Goal: Find specific page/section: Find specific page/section

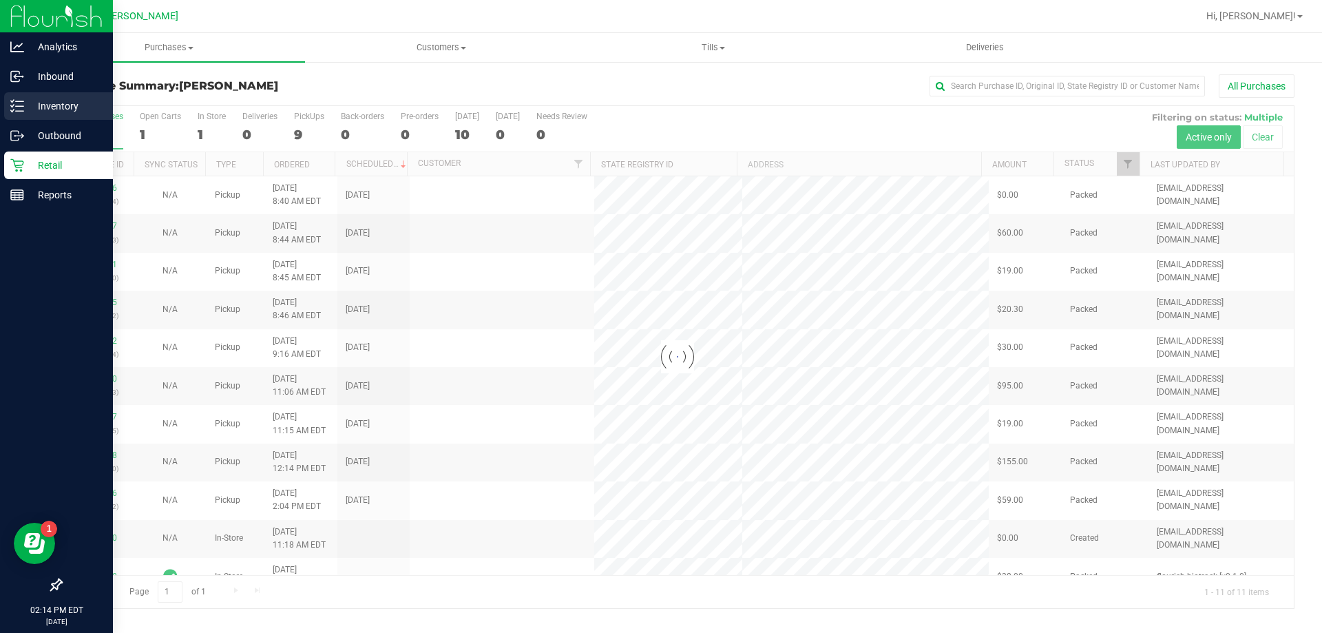
click at [36, 105] on p "Inventory" at bounding box center [65, 106] width 83 height 17
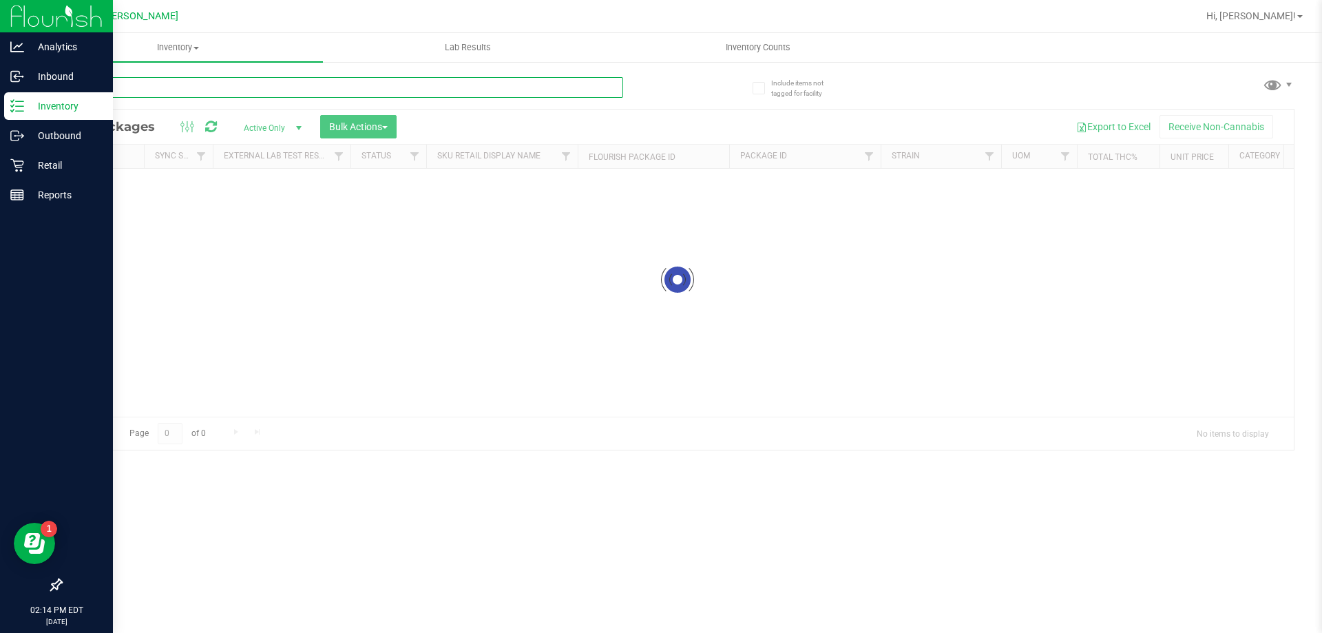
click at [265, 85] on input "text" at bounding box center [342, 87] width 563 height 21
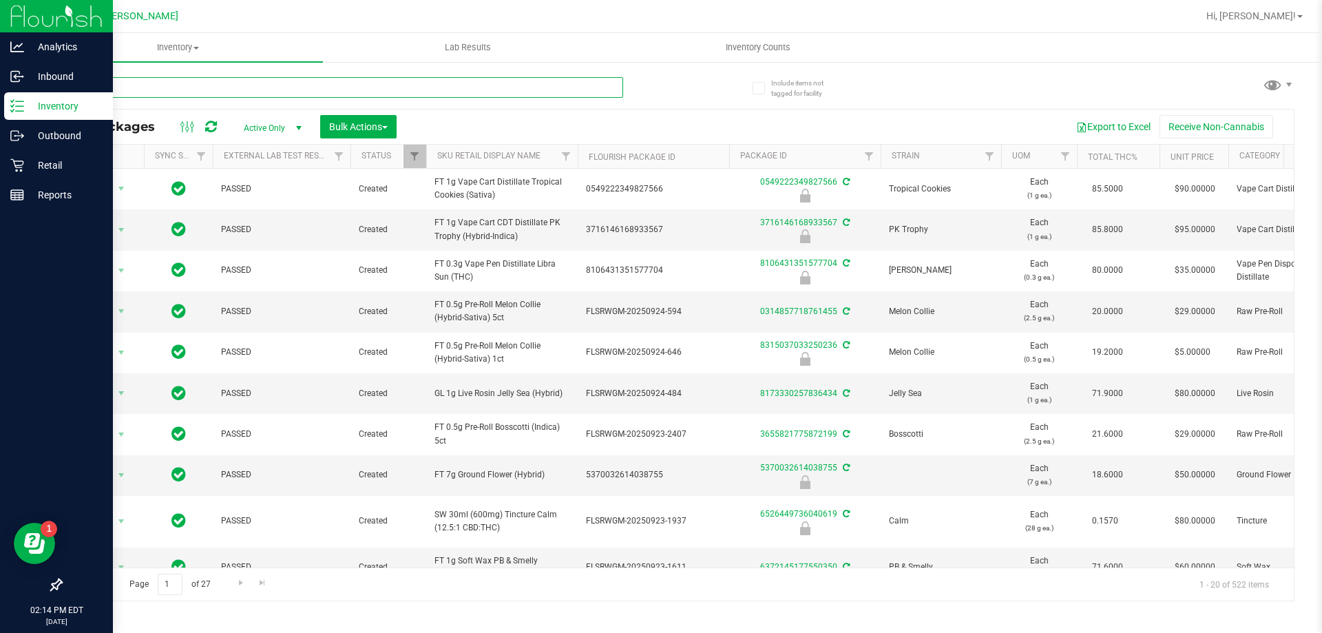
type input "n"
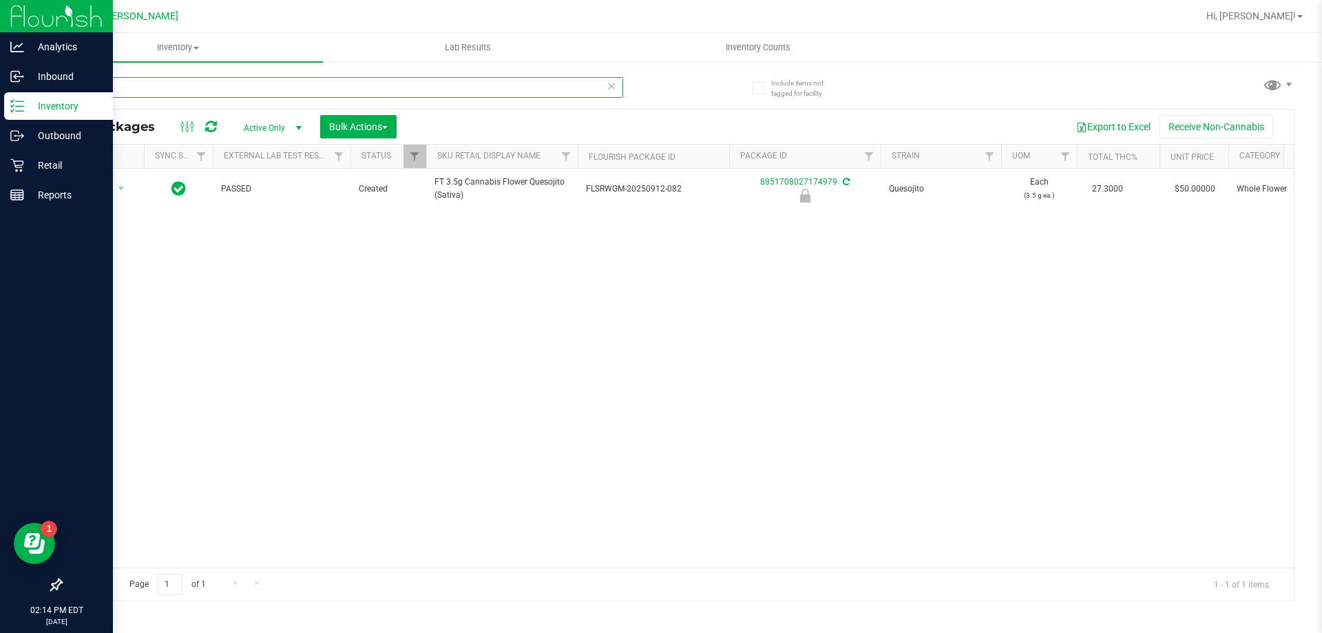
type input "mpa"
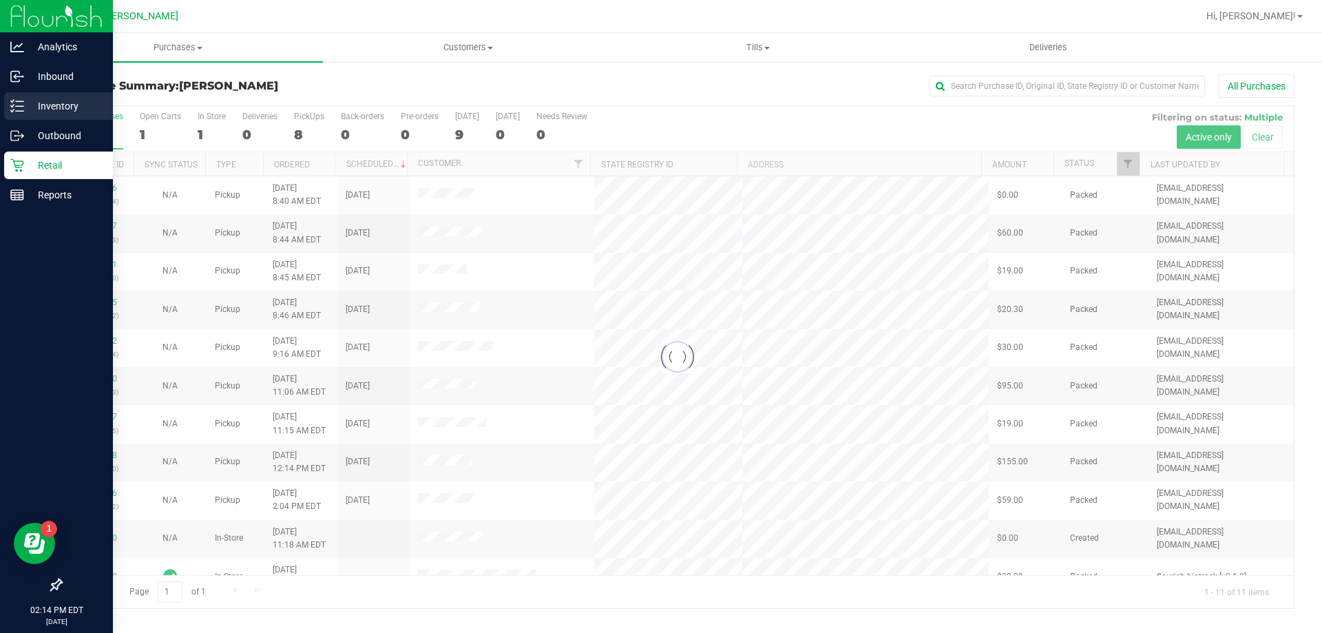
click at [31, 107] on p "Inventory" at bounding box center [65, 106] width 83 height 17
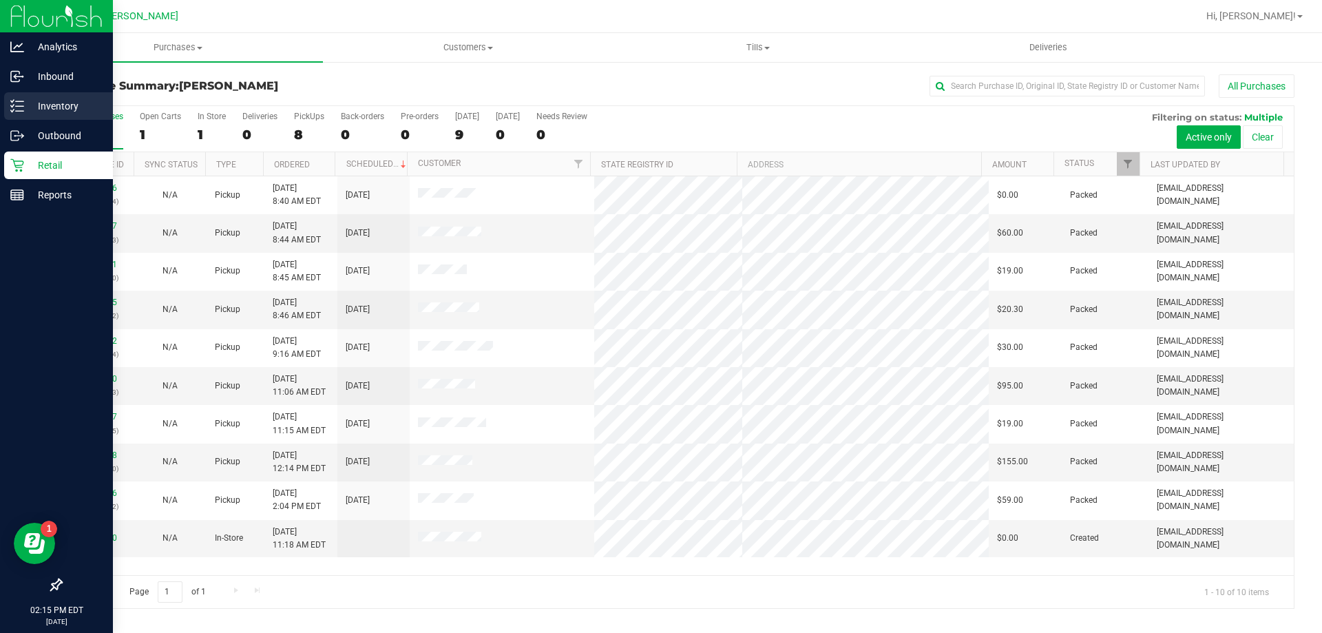
click at [19, 103] on icon at bounding box center [17, 106] width 14 height 14
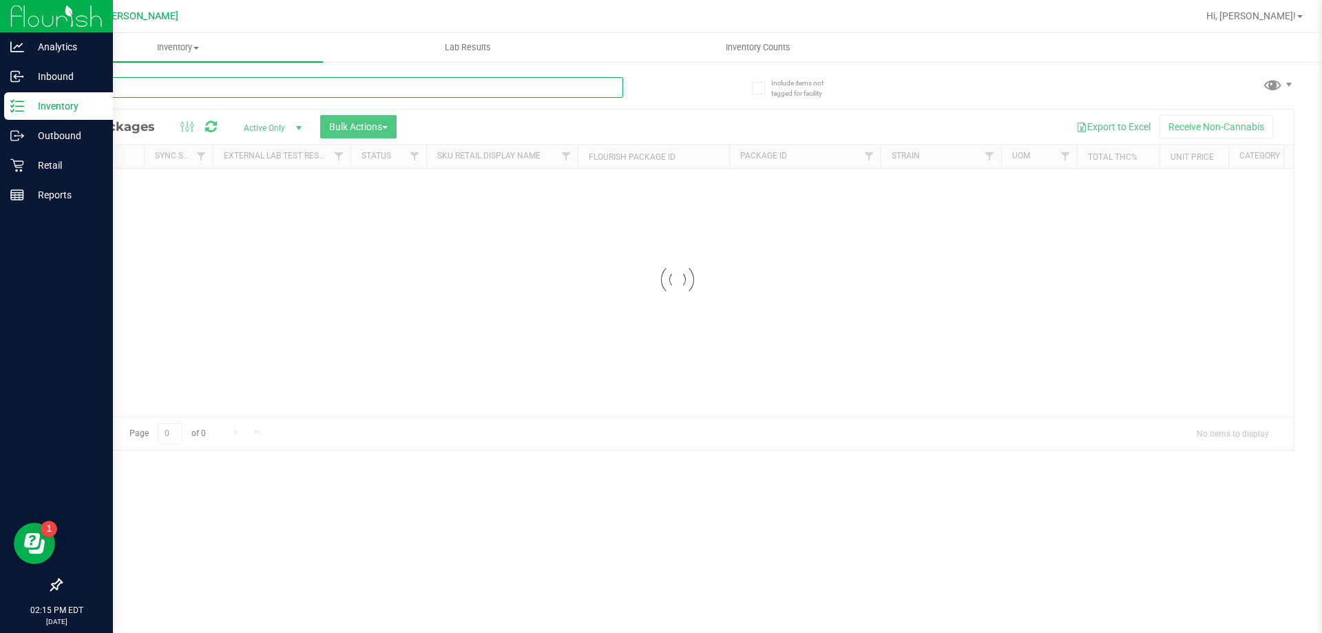
click at [254, 83] on input "text" at bounding box center [342, 87] width 563 height 21
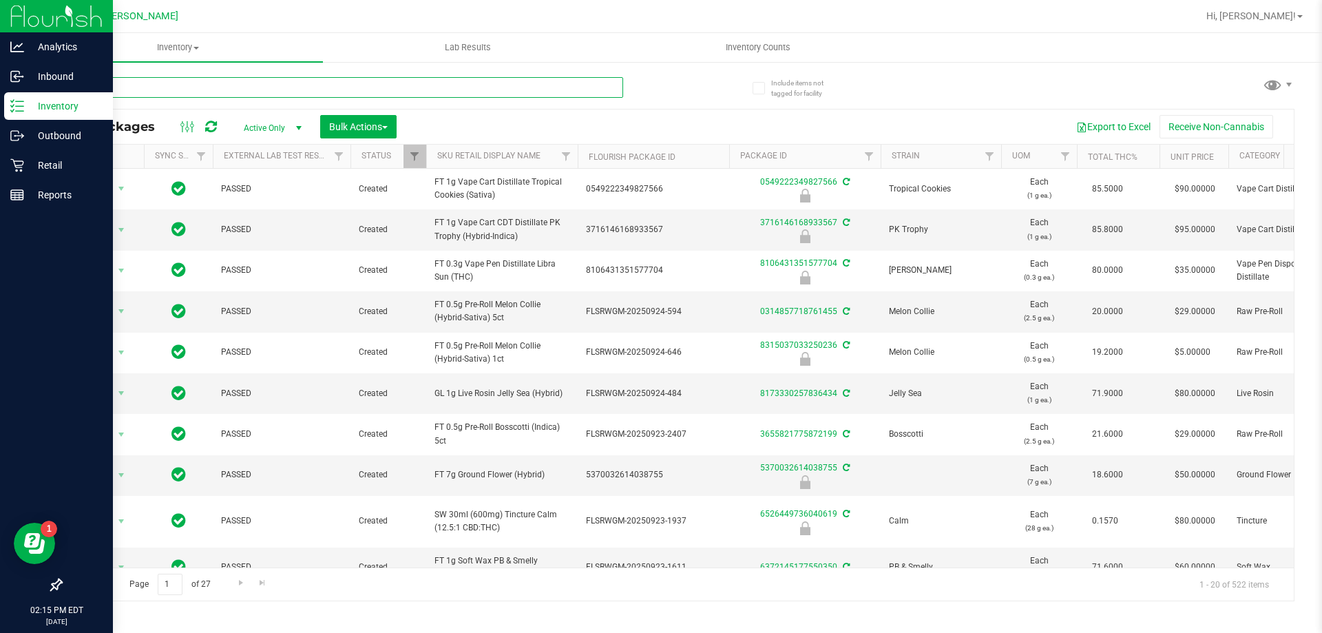
type input "gto"
